Goal: Task Accomplishment & Management: Manage account settings

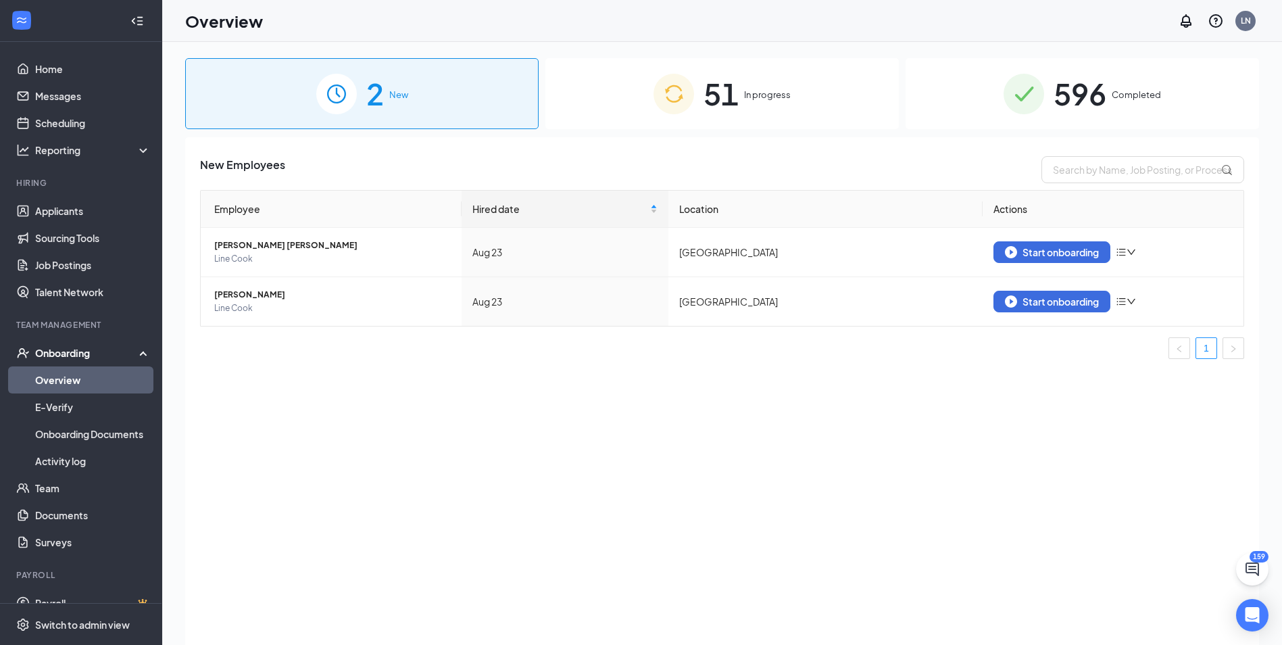
click at [714, 95] on span "51" at bounding box center [720, 93] width 35 height 47
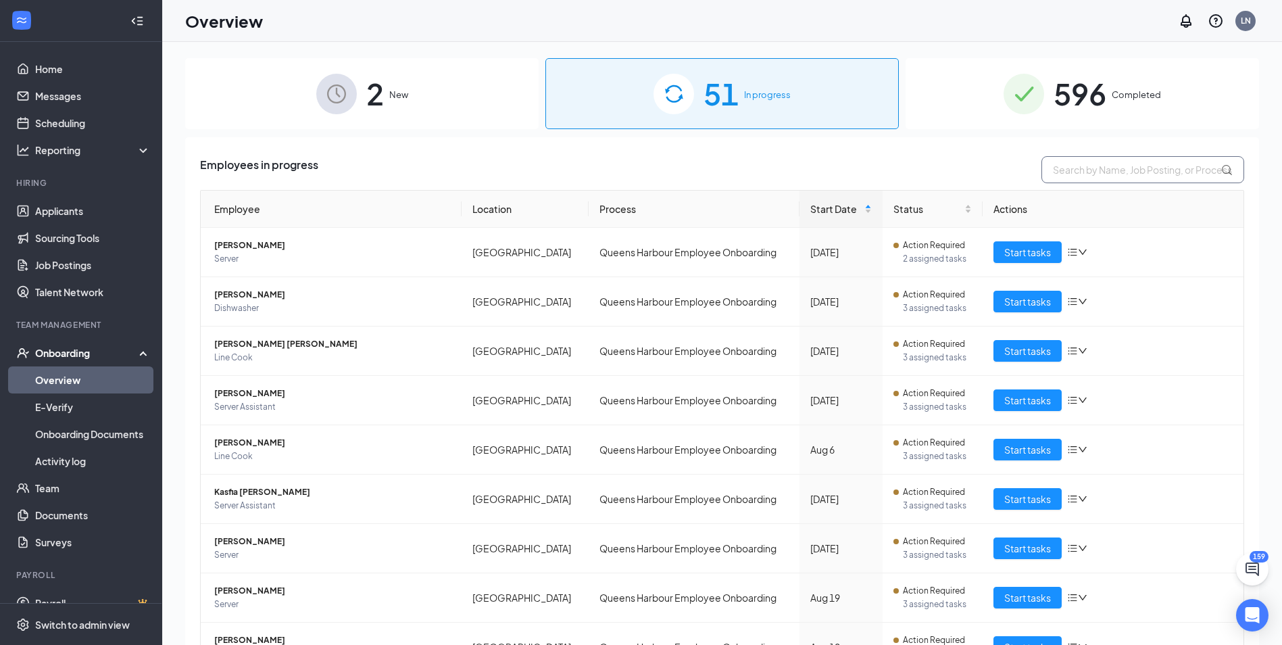
click at [1103, 168] on input "text" at bounding box center [1142, 169] width 203 height 27
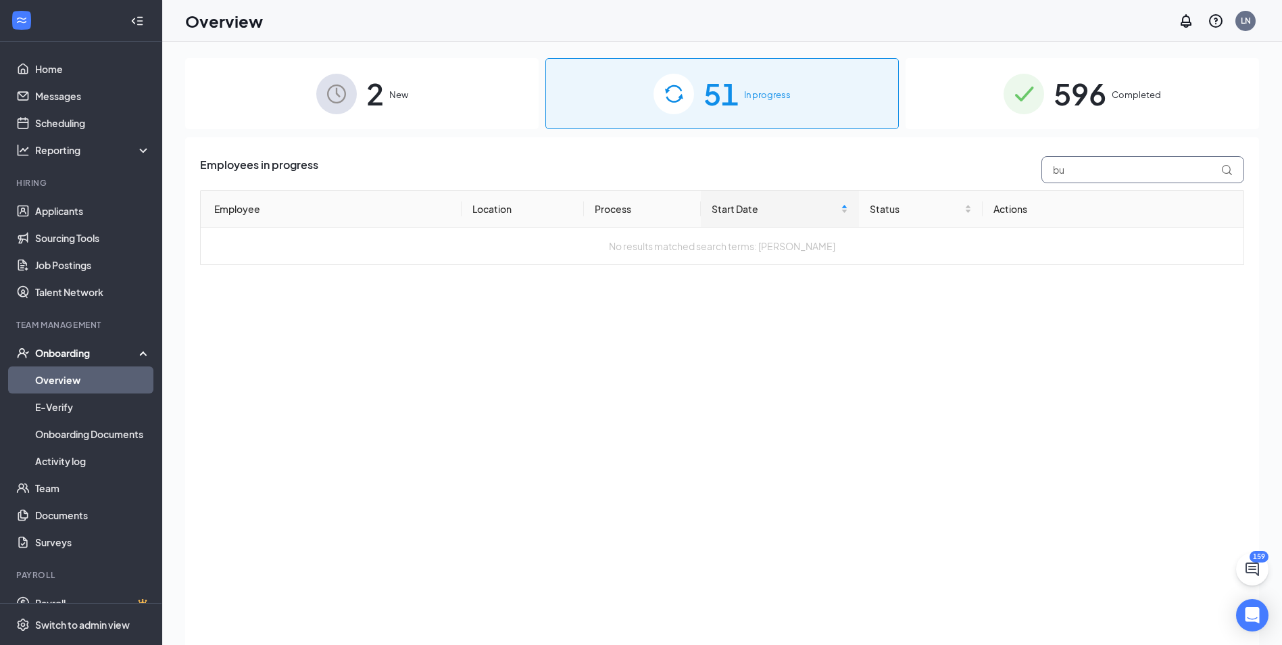
type input "b"
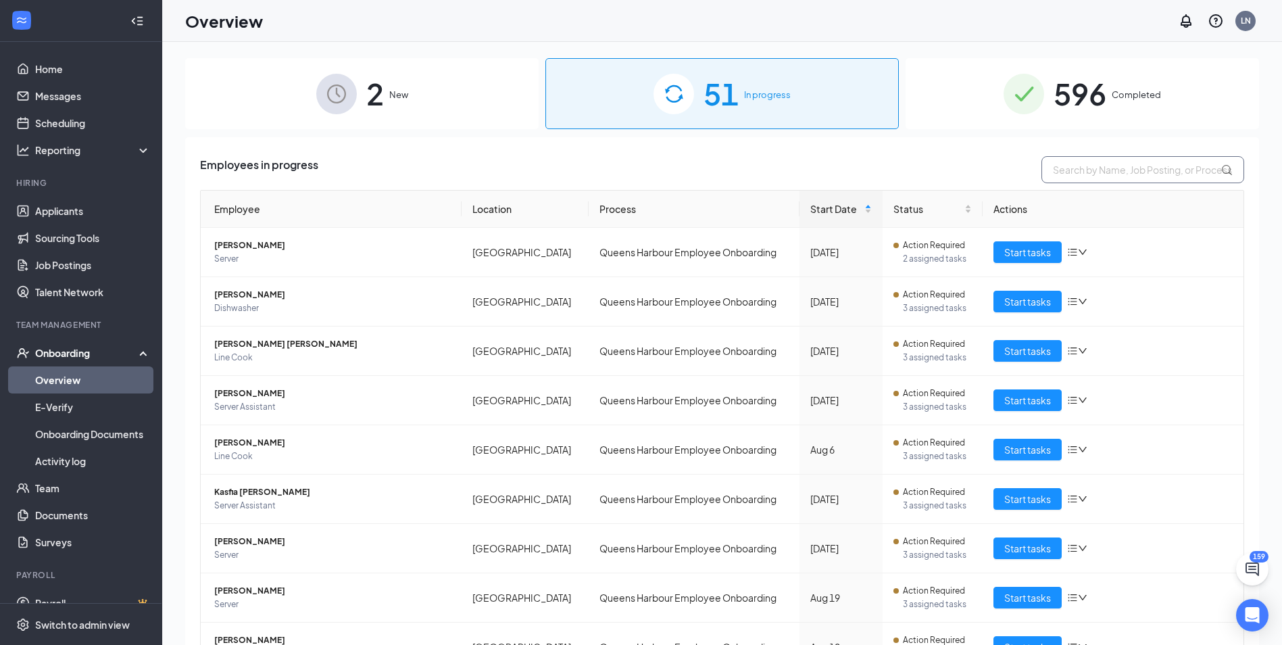
drag, startPoint x: 1012, startPoint y: 182, endPoint x: 1051, endPoint y: 167, distance: 42.2
click at [1013, 182] on div "Employees in progress Employee Location Process Start Date Status Actions [PERS…" at bounding box center [722, 460] width 1044 height 608
click at [1080, 161] on input "text" at bounding box center [1142, 169] width 203 height 27
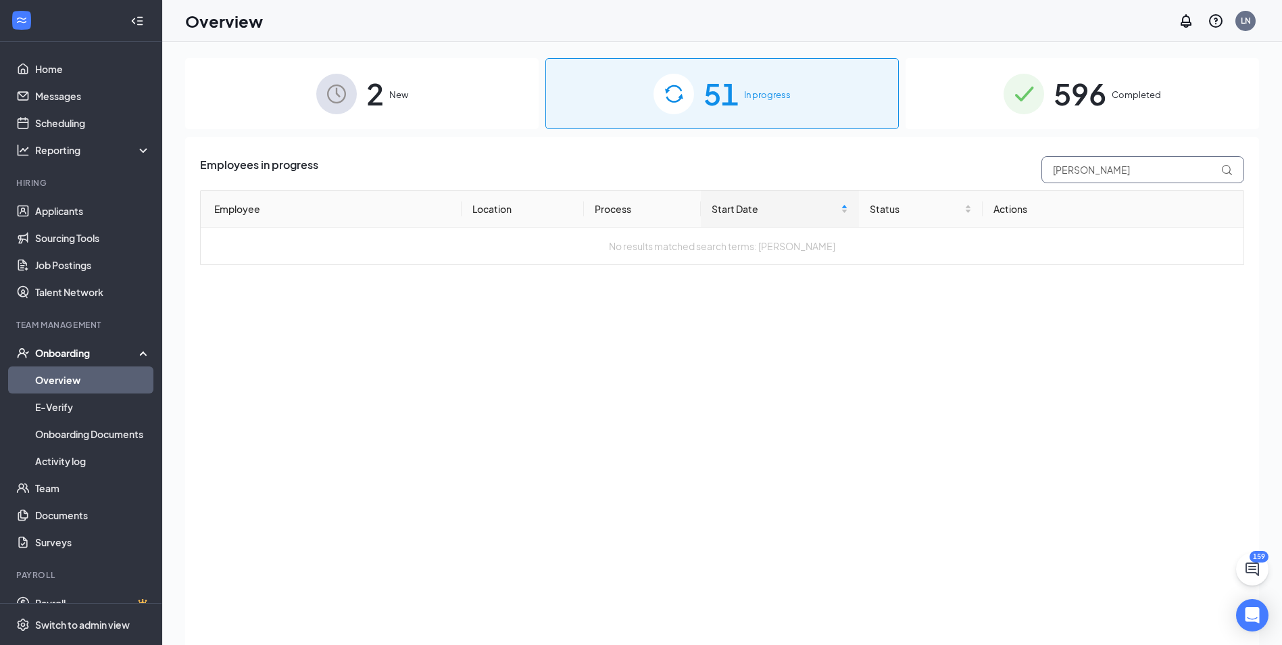
type input "[PERSON_NAME]"
drag, startPoint x: 1128, startPoint y: 92, endPoint x: 1118, endPoint y: 86, distance: 11.5
click at [1127, 92] on span "Completed" at bounding box center [1135, 95] width 49 height 14
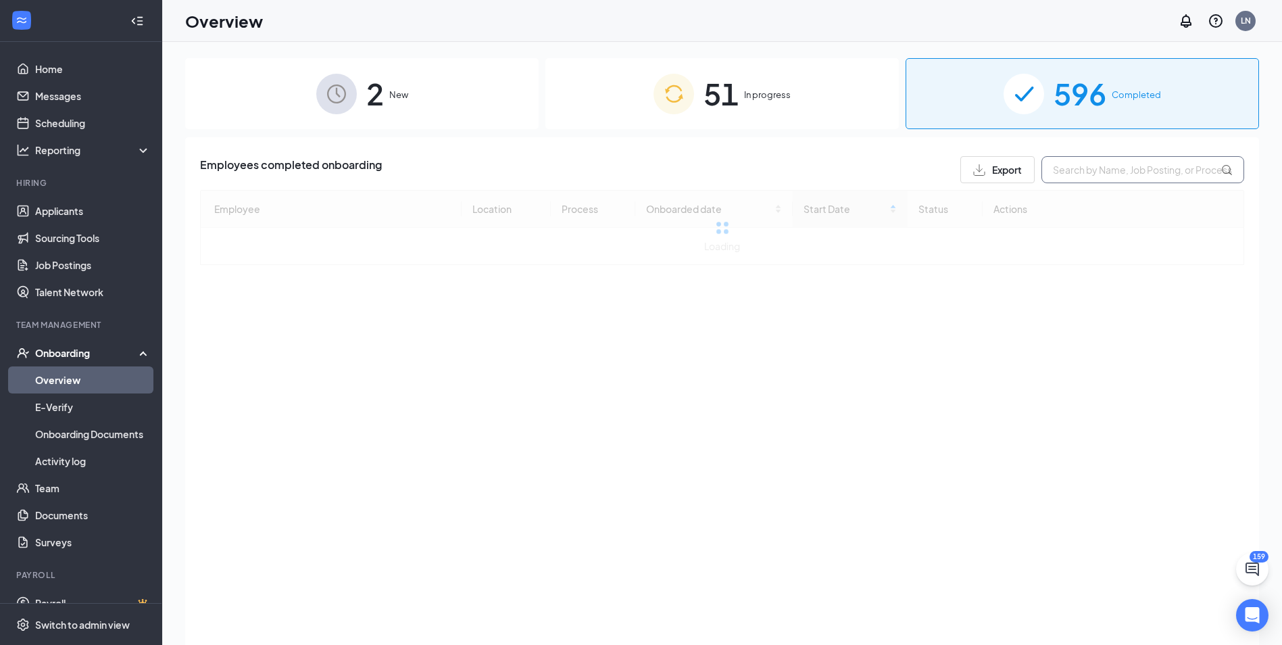
click at [1089, 171] on input "text" at bounding box center [1142, 169] width 203 height 27
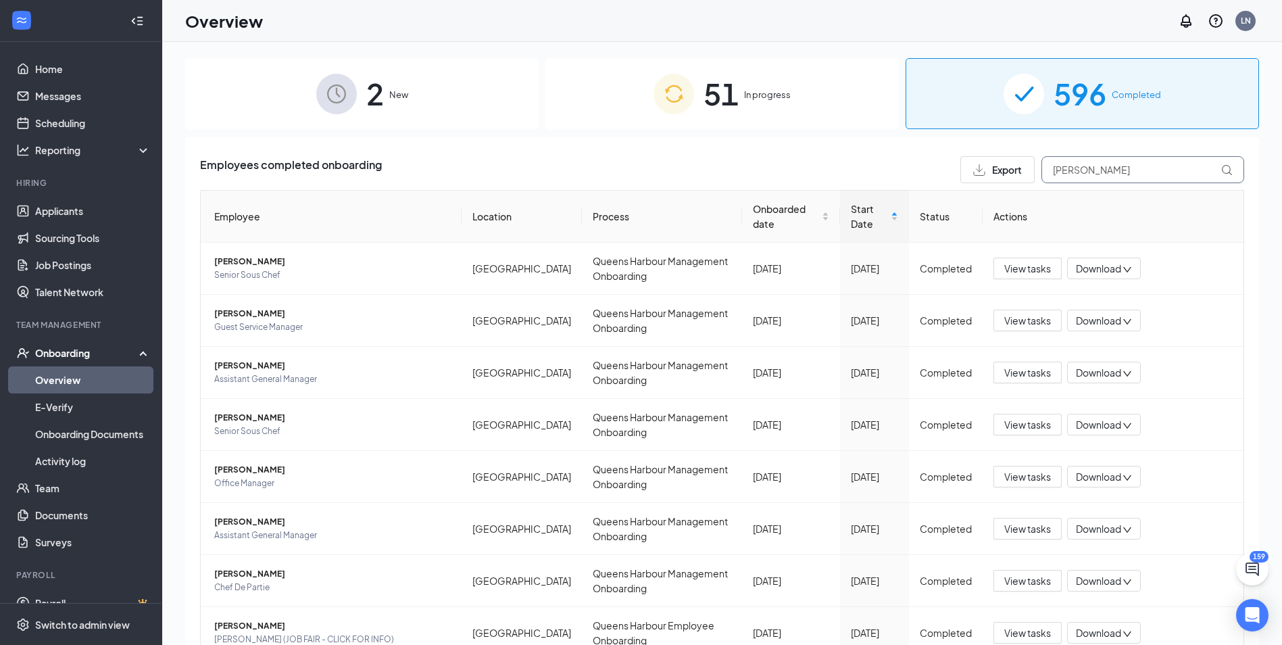
type input "[PERSON_NAME]"
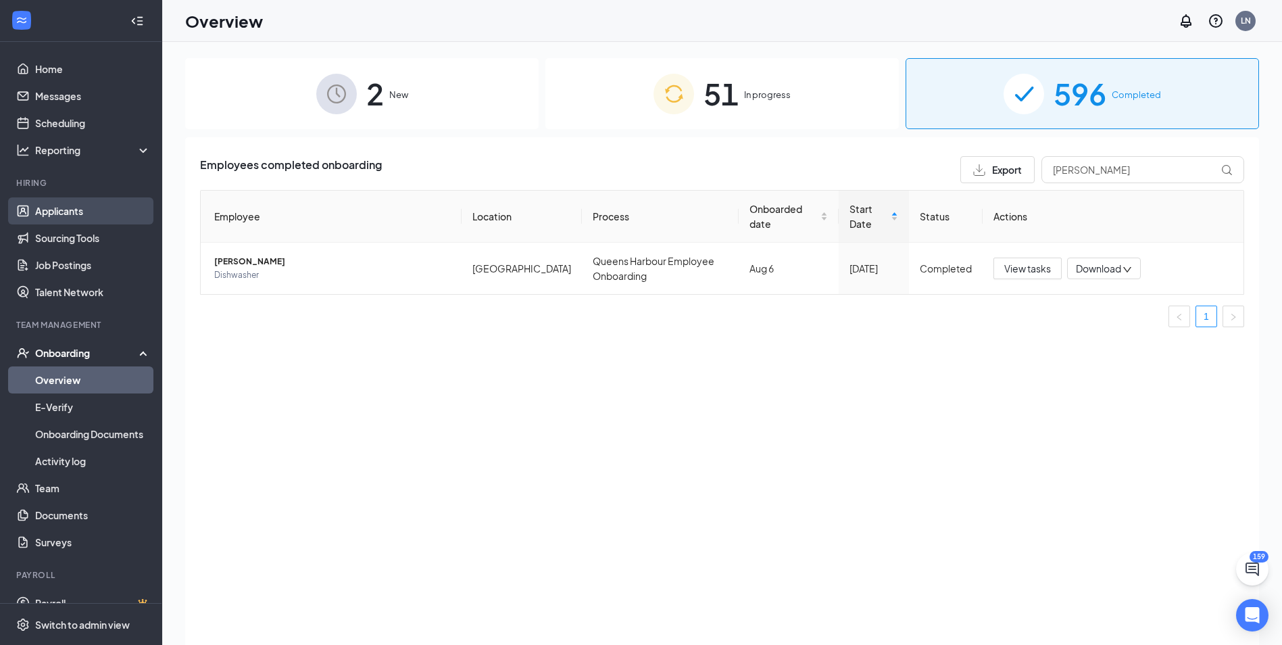
click at [72, 216] on link "Applicants" at bounding box center [93, 210] width 116 height 27
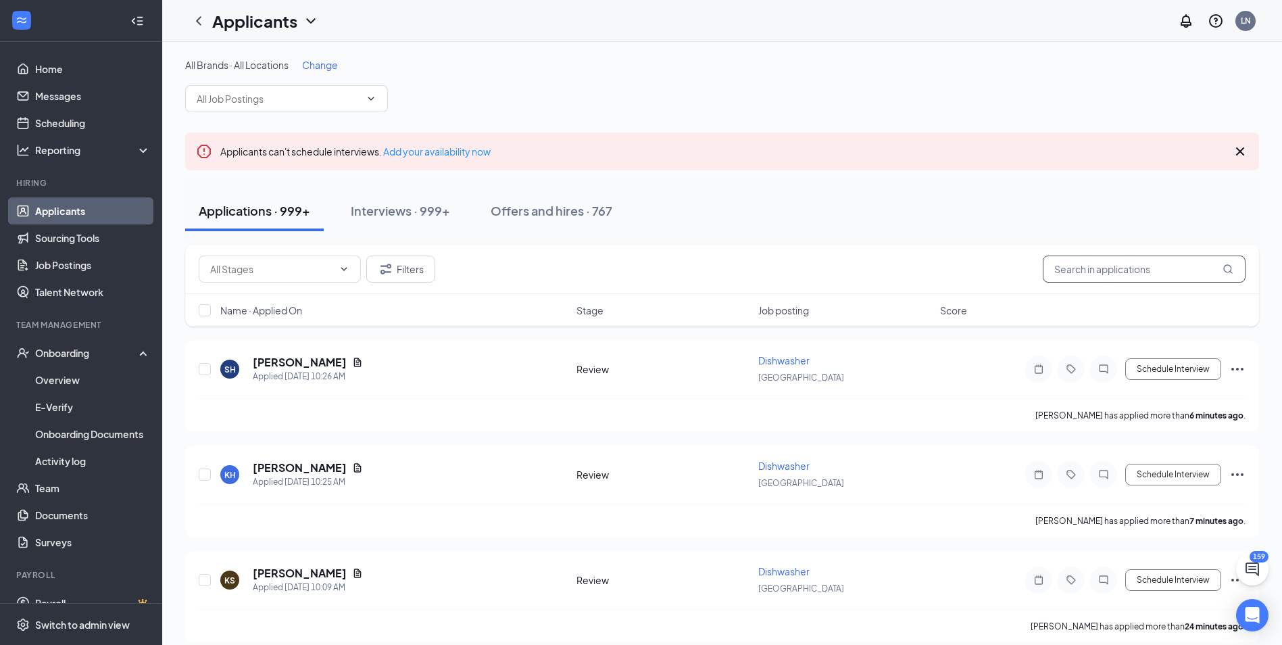
click at [1155, 264] on input "text" at bounding box center [1144, 268] width 203 height 27
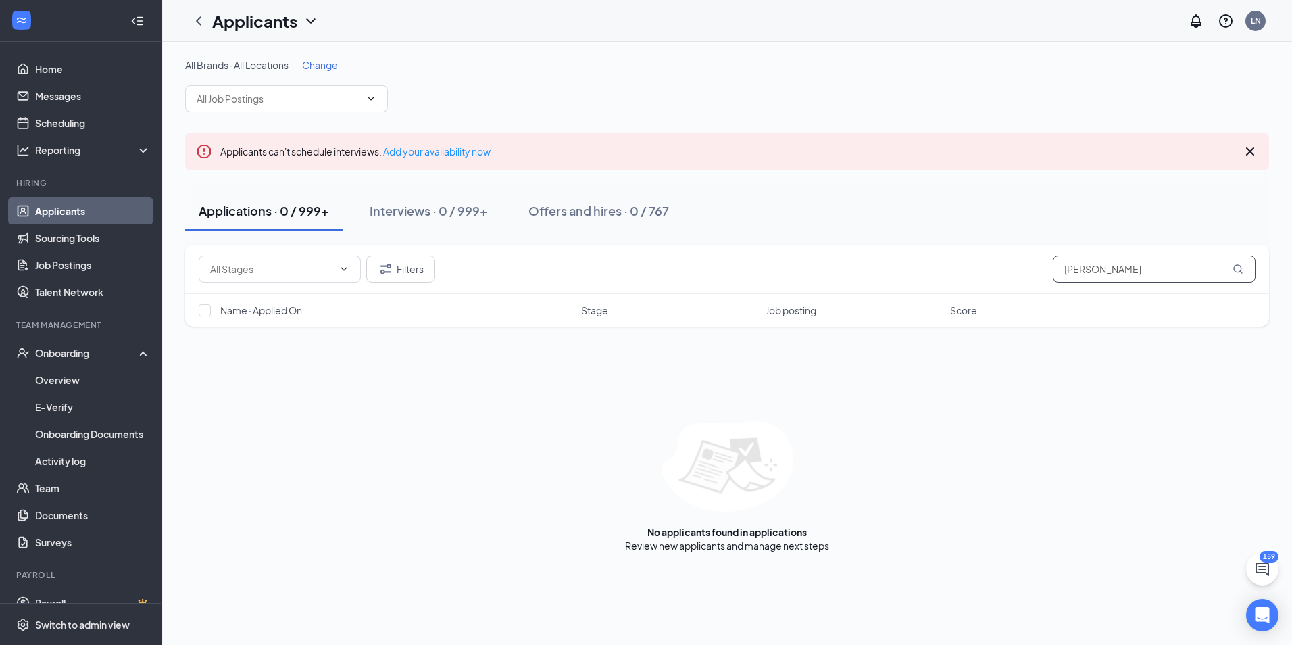
drag, startPoint x: 1109, startPoint y: 269, endPoint x: 950, endPoint y: 272, distance: 159.5
click at [950, 272] on div "Filters [PERSON_NAME]" at bounding box center [727, 268] width 1057 height 27
type input "[PERSON_NAME]"
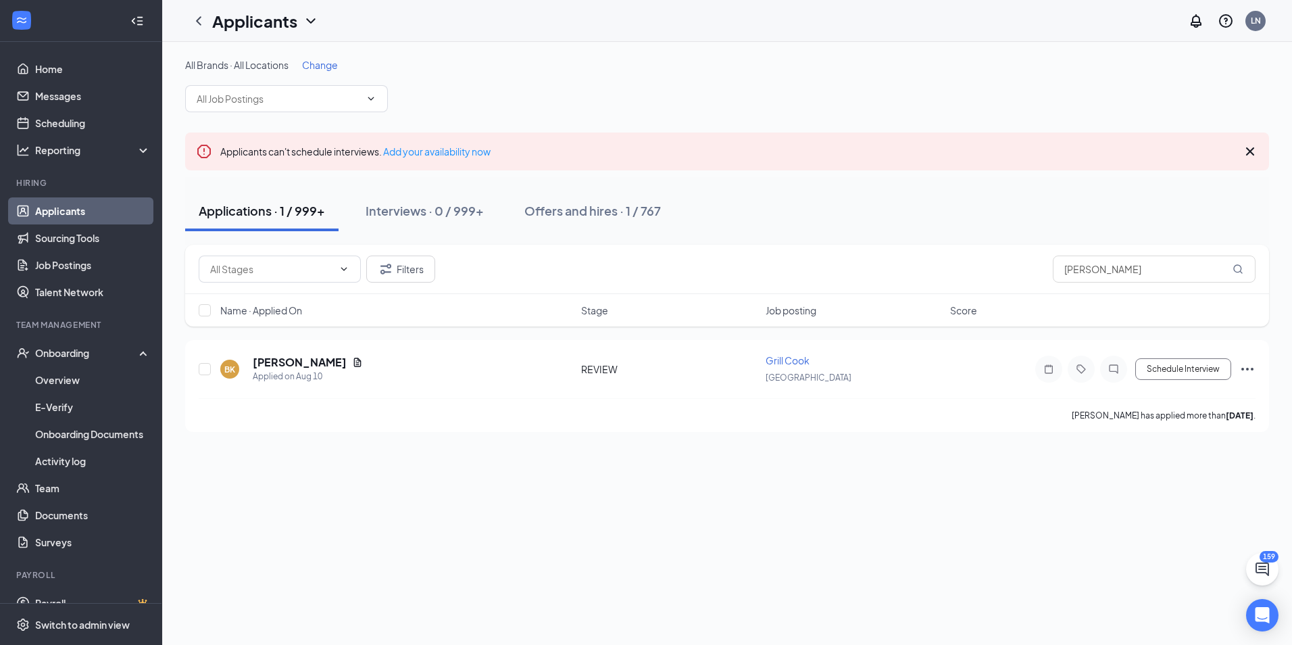
click at [360, 574] on div "All Brands · All Locations Change Applicants can't schedule interviews. Add you…" at bounding box center [727, 343] width 1130 height 603
click at [339, 368] on h5 "[PERSON_NAME]" at bounding box center [300, 362] width 94 height 15
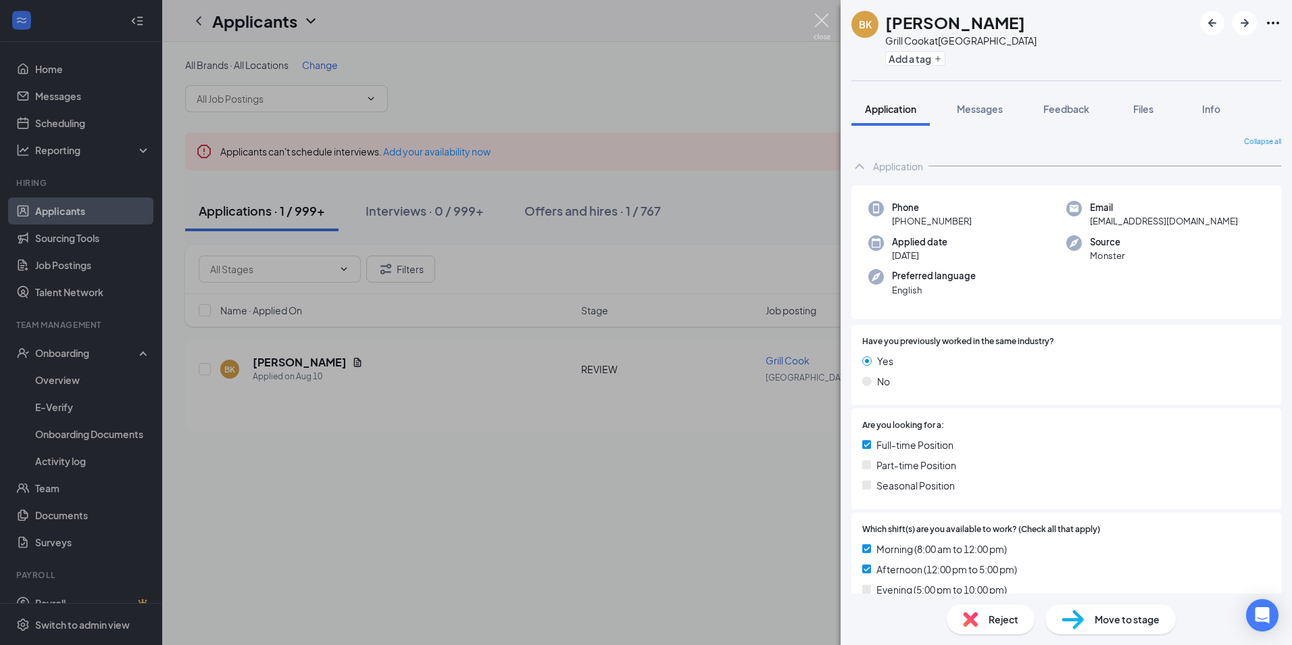
click at [820, 20] on img at bounding box center [822, 27] width 17 height 26
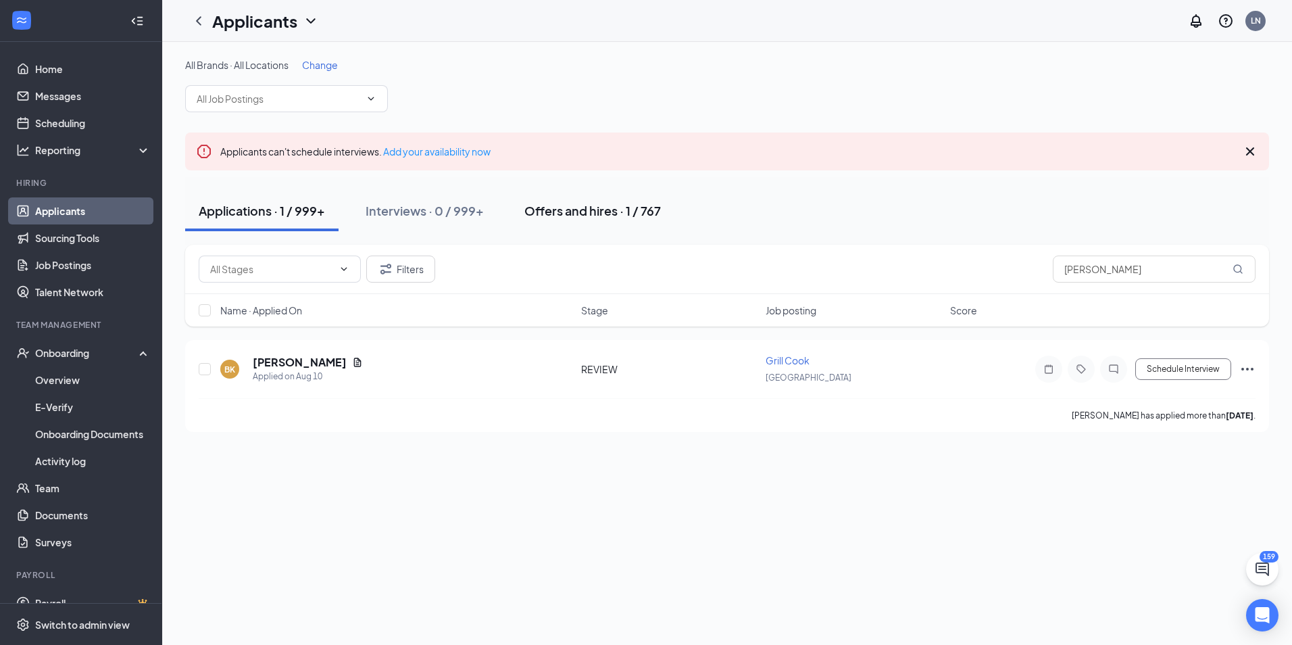
click at [599, 199] on button "Offers and hires · 1 / 767" at bounding box center [593, 211] width 164 height 41
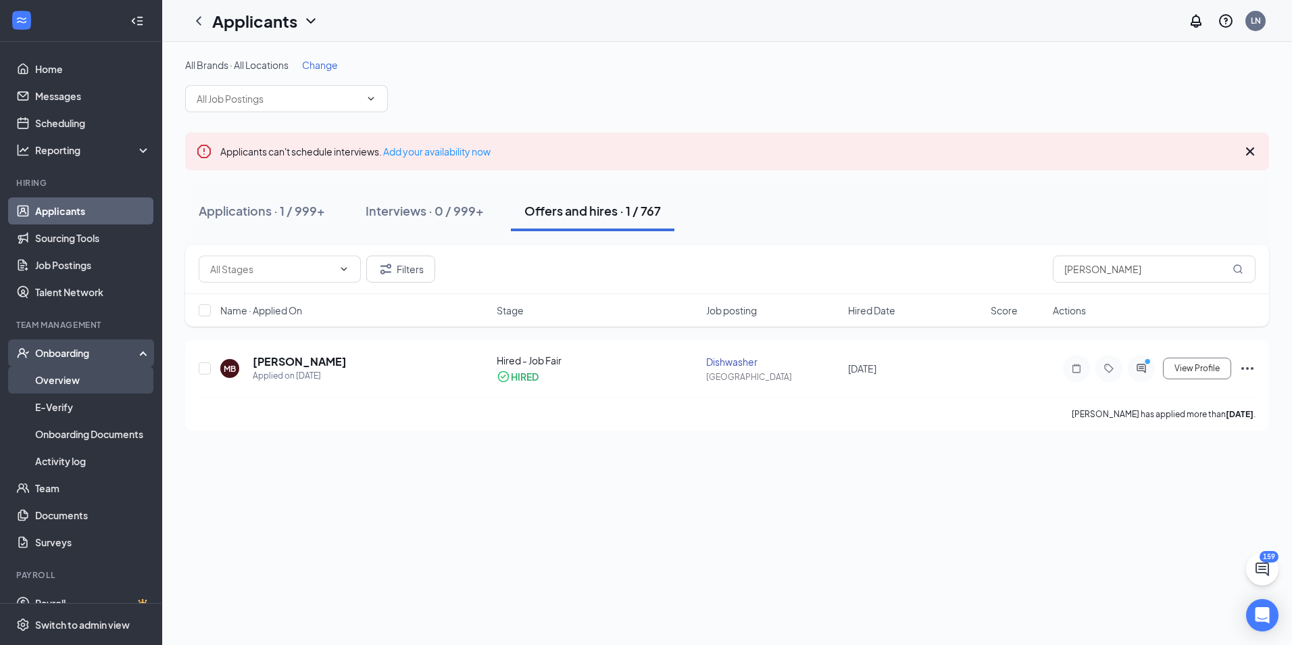
click at [63, 372] on link "Overview" at bounding box center [93, 379] width 116 height 27
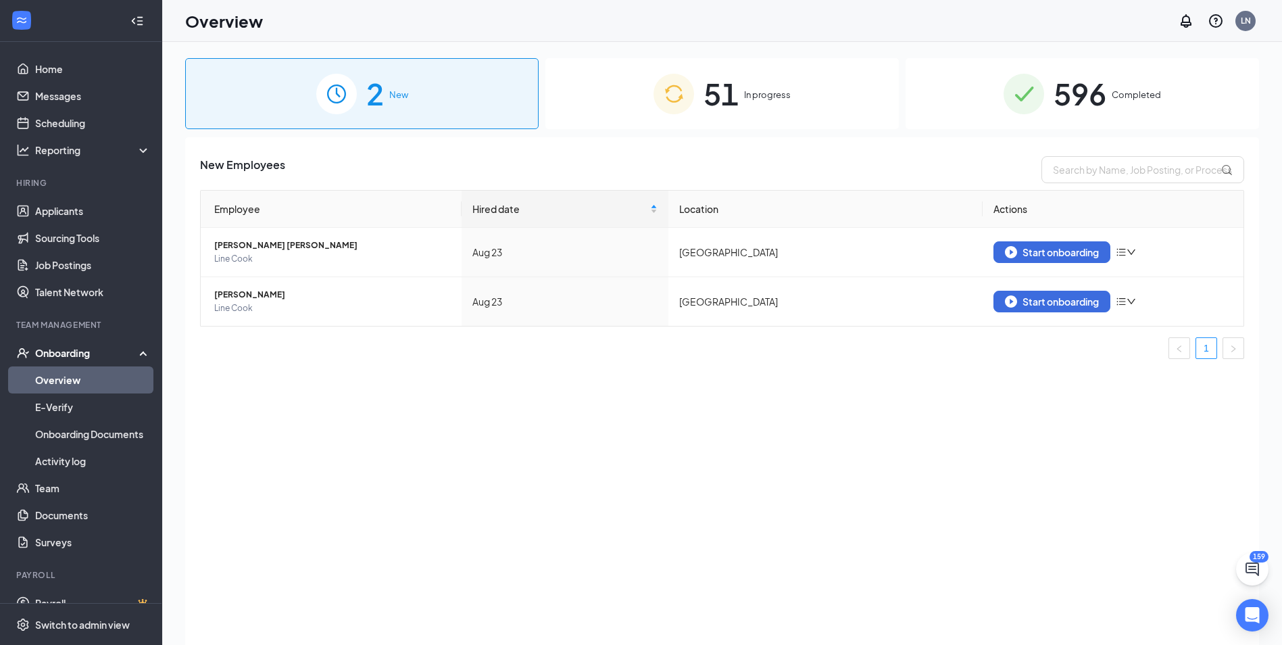
click at [747, 91] on span "In progress" at bounding box center [767, 95] width 47 height 14
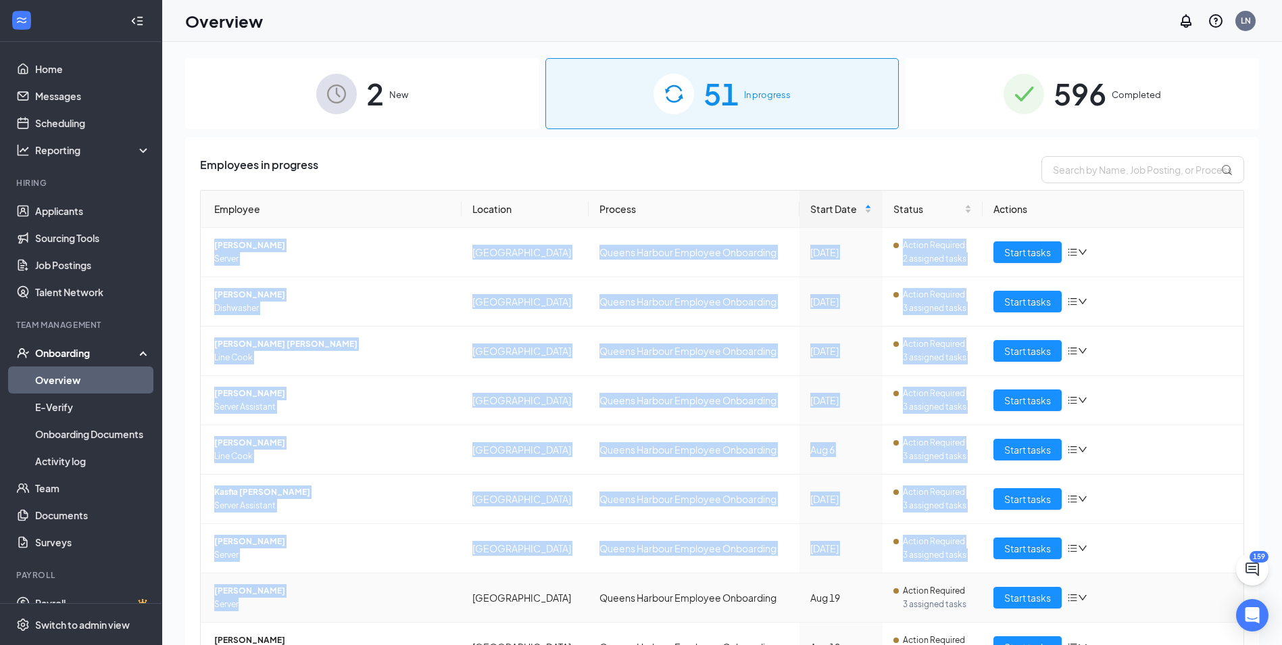
drag, startPoint x: 209, startPoint y: 243, endPoint x: 295, endPoint y: 609, distance: 376.0
click at [295, 609] on tbody "[PERSON_NAME] Server [GEOGRAPHIC_DATA] [GEOGRAPHIC_DATA] Employee Onboarding [D…" at bounding box center [722, 474] width 1043 height 493
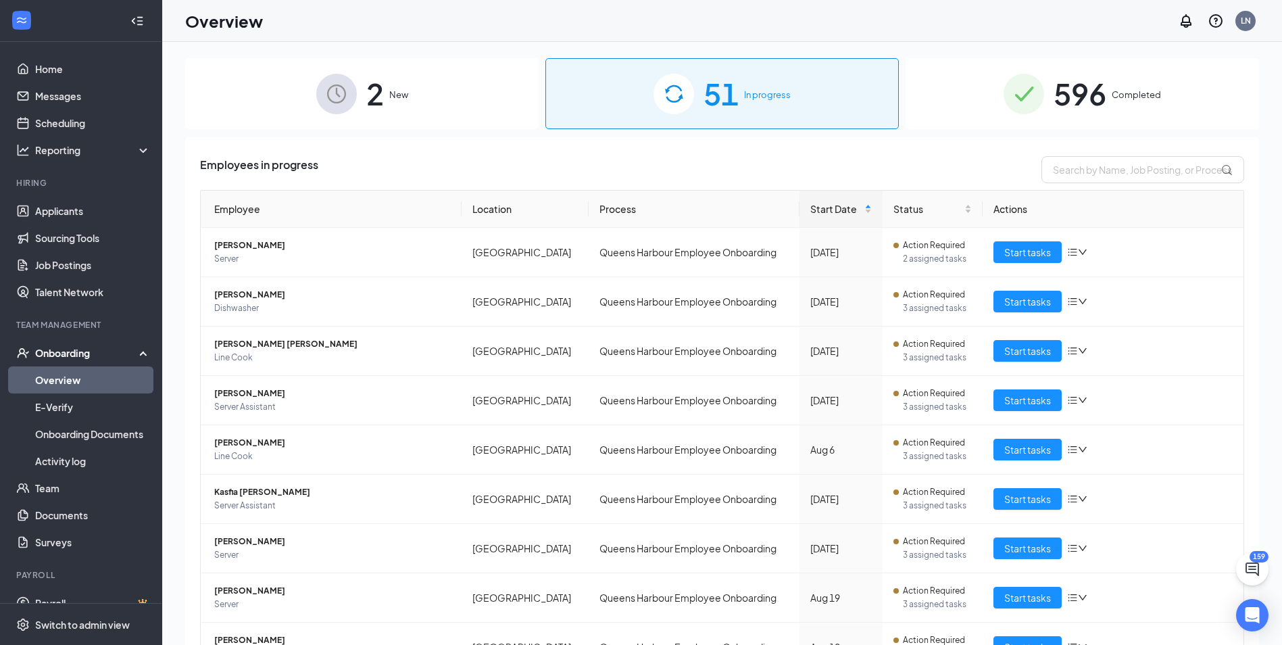
click at [476, 89] on div "2 New" at bounding box center [361, 93] width 353 height 71
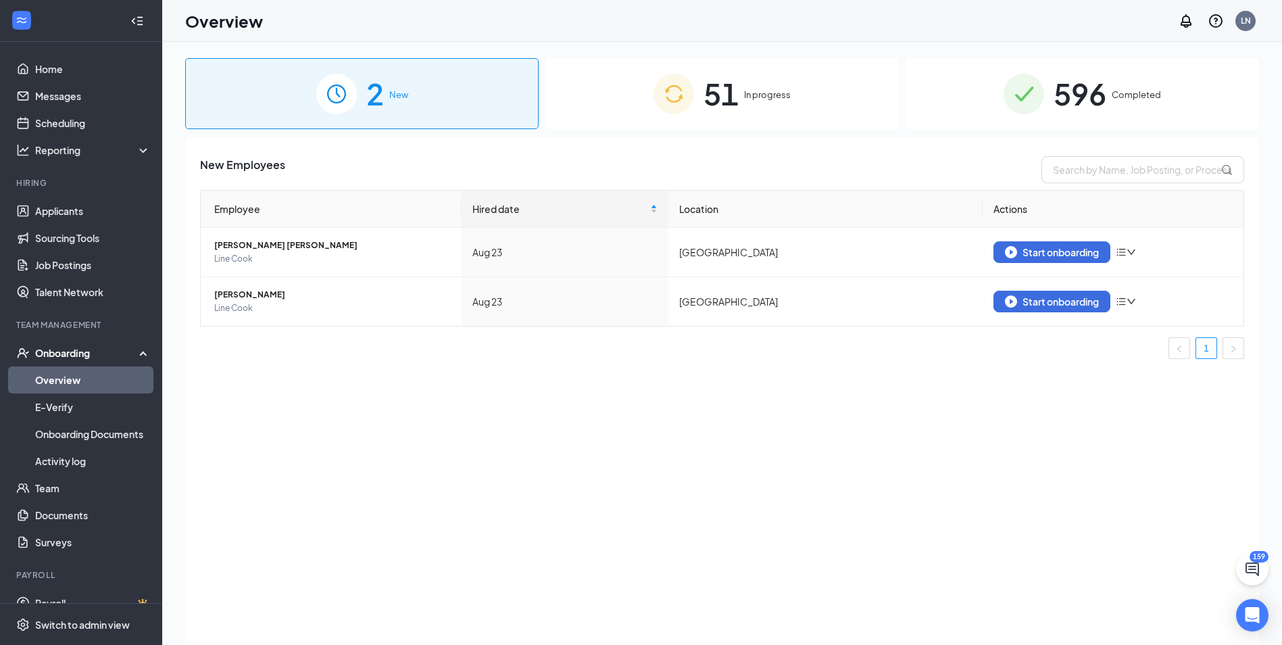
click at [712, 92] on span "51" at bounding box center [720, 93] width 35 height 47
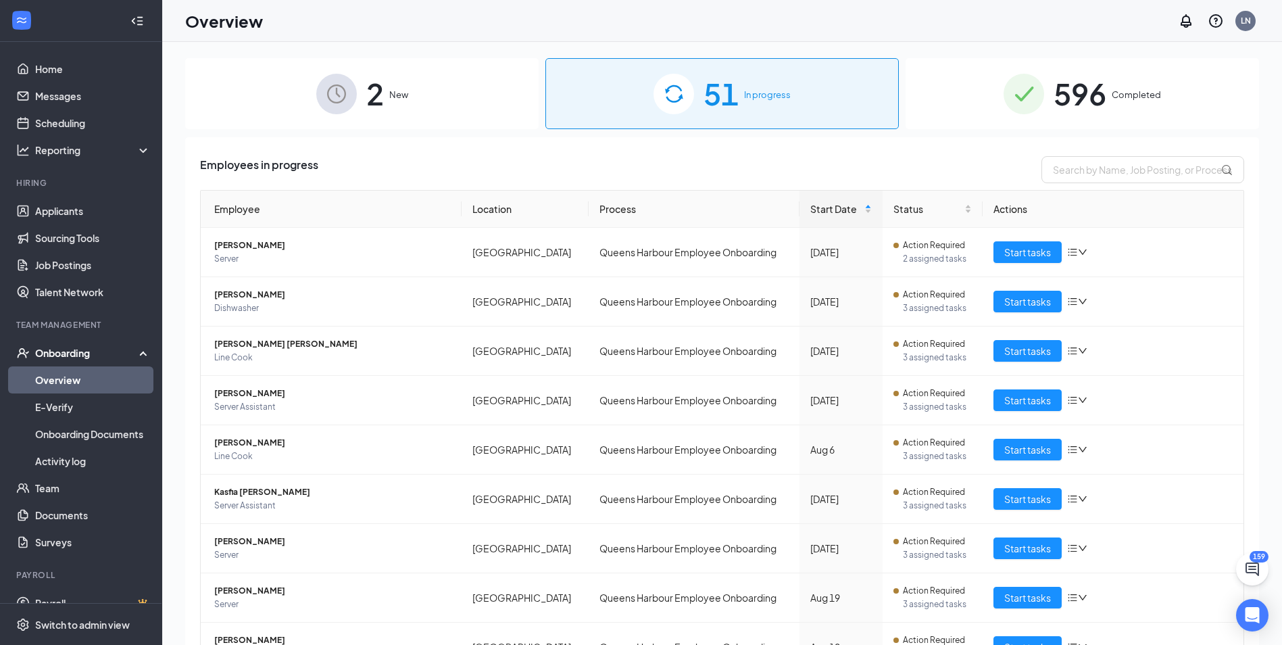
click at [916, 164] on div "Employees in progress" at bounding box center [722, 169] width 1044 height 27
